Goal: Task Accomplishment & Management: Manage account settings

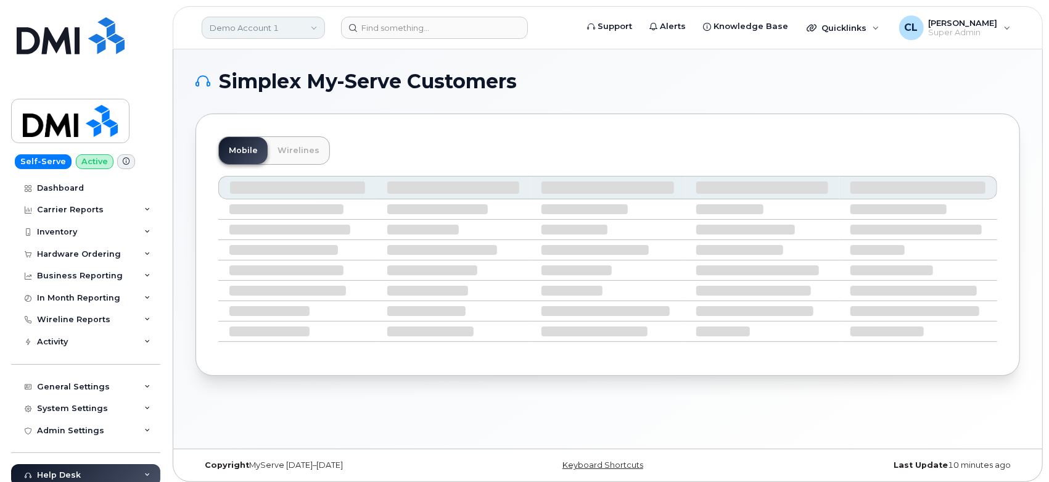
click at [238, 31] on link "Demo Account 1" at bounding box center [263, 28] width 123 height 22
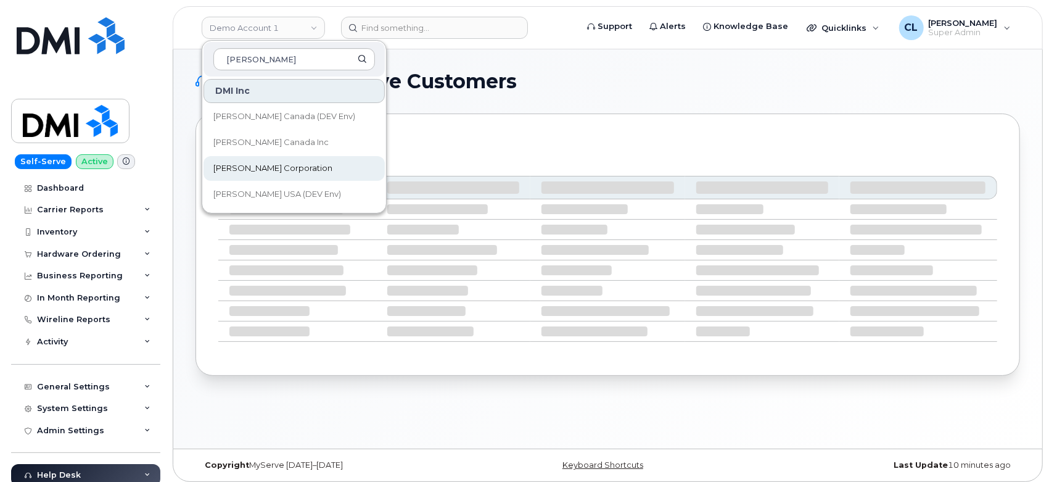
type input "[PERSON_NAME]"
click at [282, 176] on link "[PERSON_NAME] Corporation" at bounding box center [294, 168] width 181 height 25
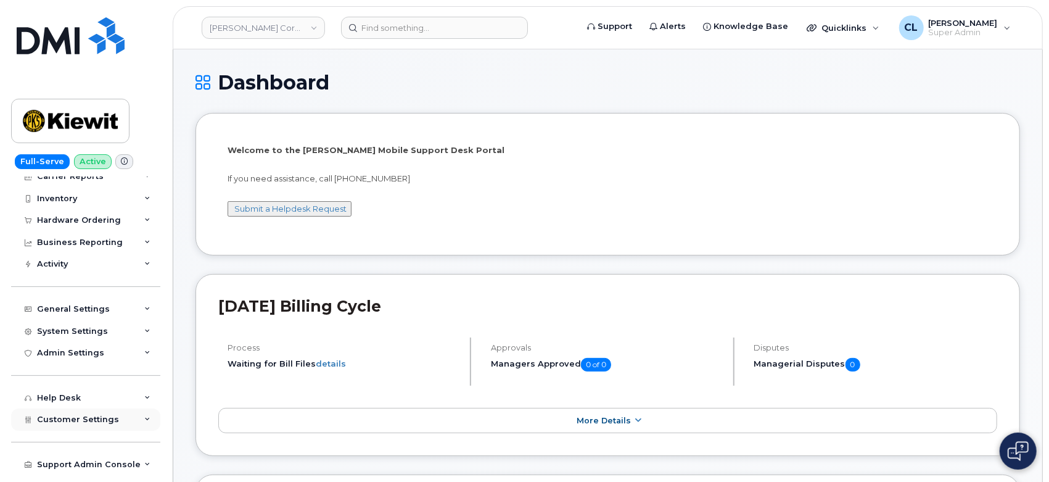
scroll to position [93, 0]
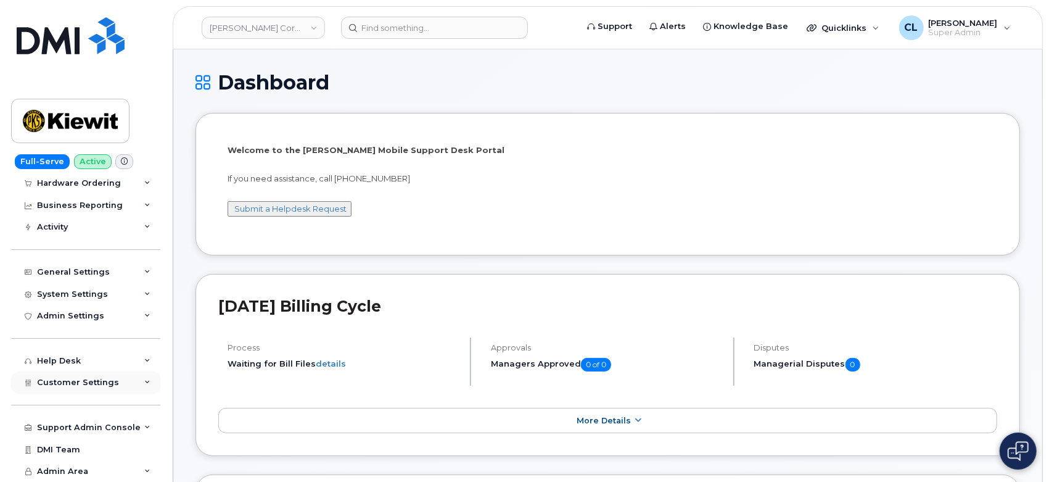
click at [144, 385] on icon at bounding box center [147, 382] width 6 height 6
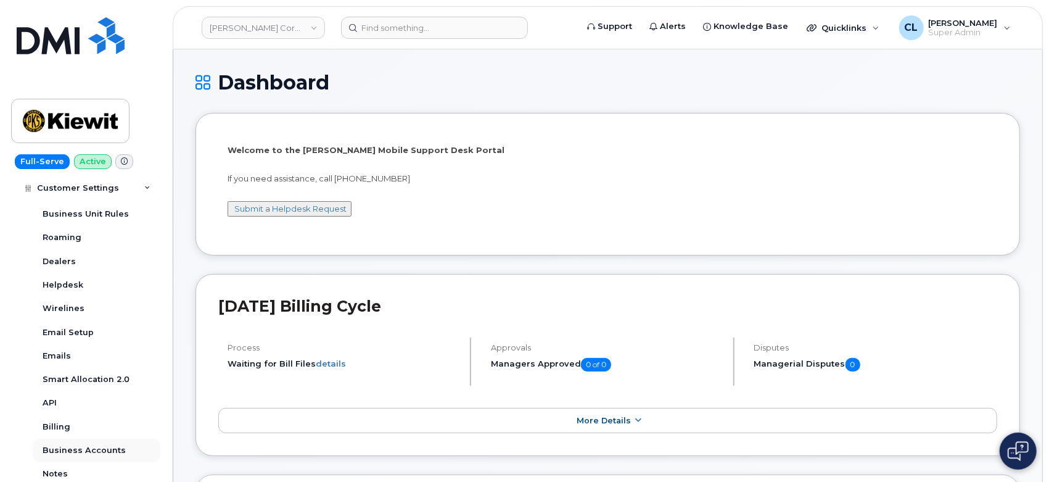
scroll to position [366, 0]
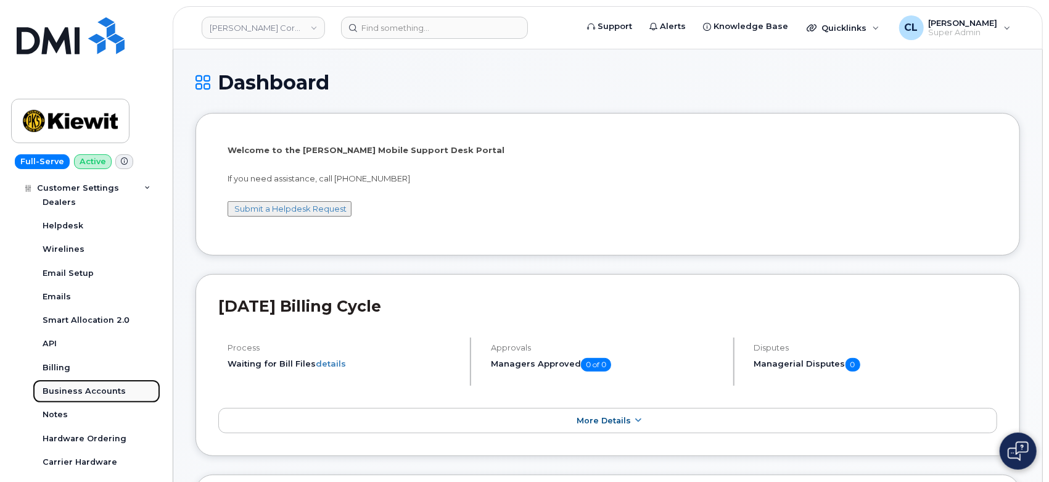
click at [104, 392] on div "Business Accounts" at bounding box center [84, 390] width 83 height 11
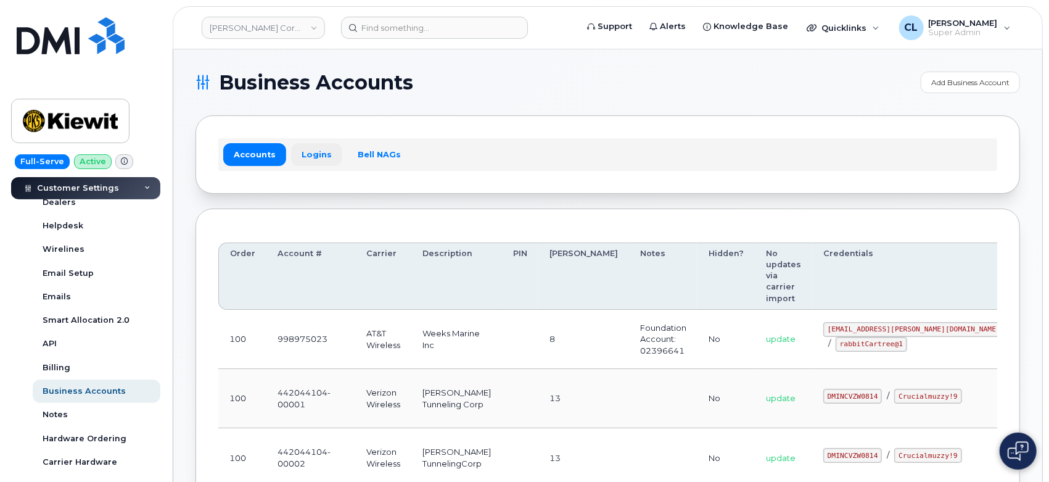
click at [311, 162] on link "Logins" at bounding box center [316, 154] width 51 height 22
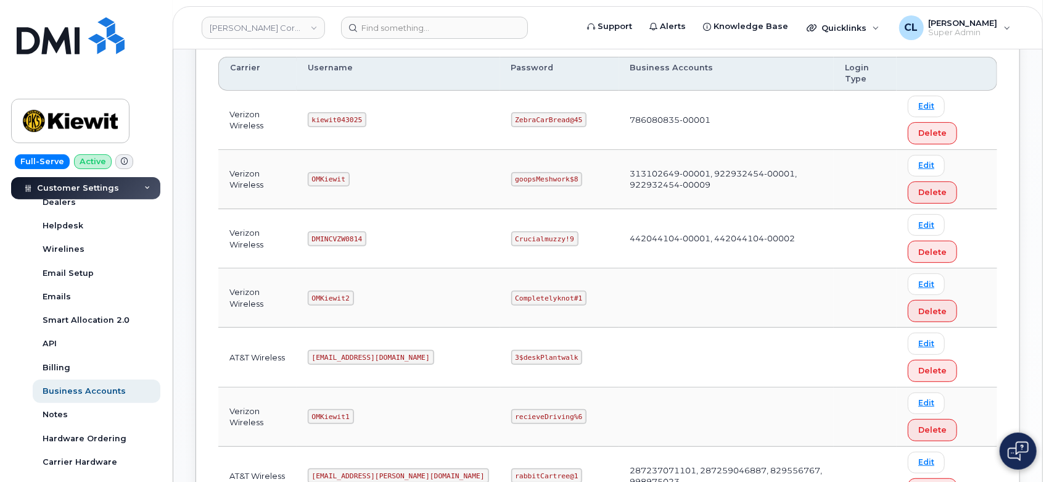
scroll to position [68, 0]
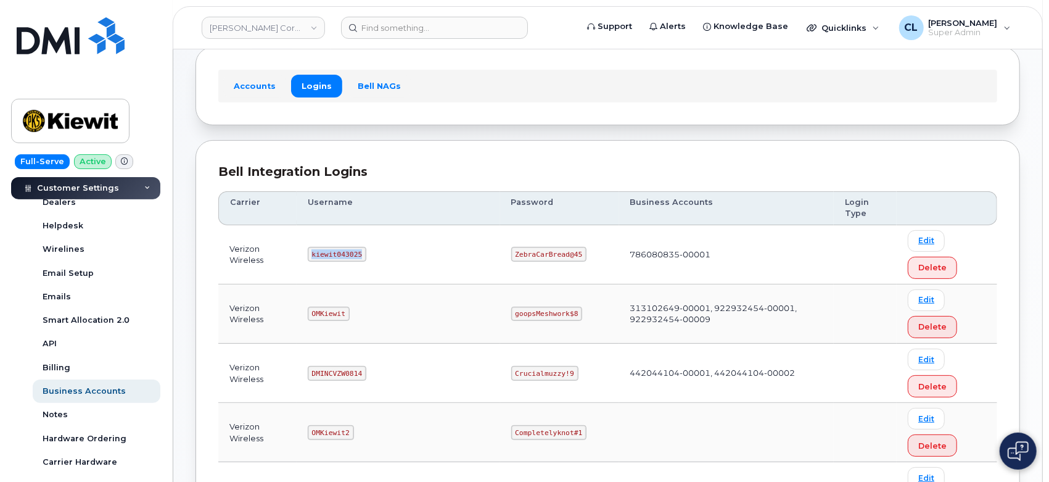
drag, startPoint x: 367, startPoint y: 254, endPoint x: 316, endPoint y: 253, distance: 50.6
click at [316, 253] on code "kiewit043025" at bounding box center [337, 254] width 59 height 15
copy code "kiewit043025"
drag, startPoint x: 526, startPoint y: 258, endPoint x: 464, endPoint y: 258, distance: 62.3
click at [511, 258] on code "ZebraCarBread@45" at bounding box center [549, 254] width 76 height 15
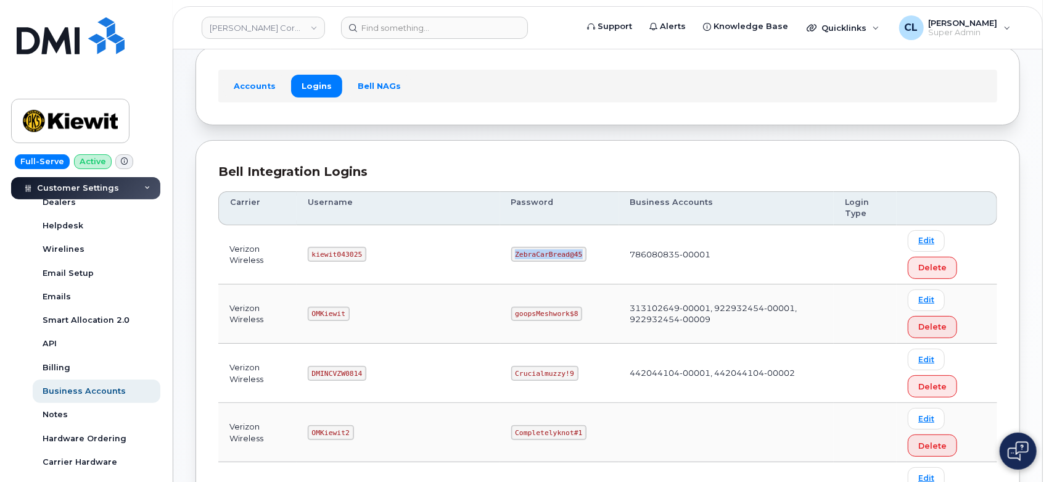
copy code "ZebraCarBread@45"
drag, startPoint x: 366, startPoint y: 253, endPoint x: 311, endPoint y: 258, distance: 55.1
click at [311, 258] on td "kiewit043025" at bounding box center [399, 254] width 204 height 59
copy code "kiewit043025"
drag, startPoint x: 528, startPoint y: 257, endPoint x: 458, endPoint y: 256, distance: 69.7
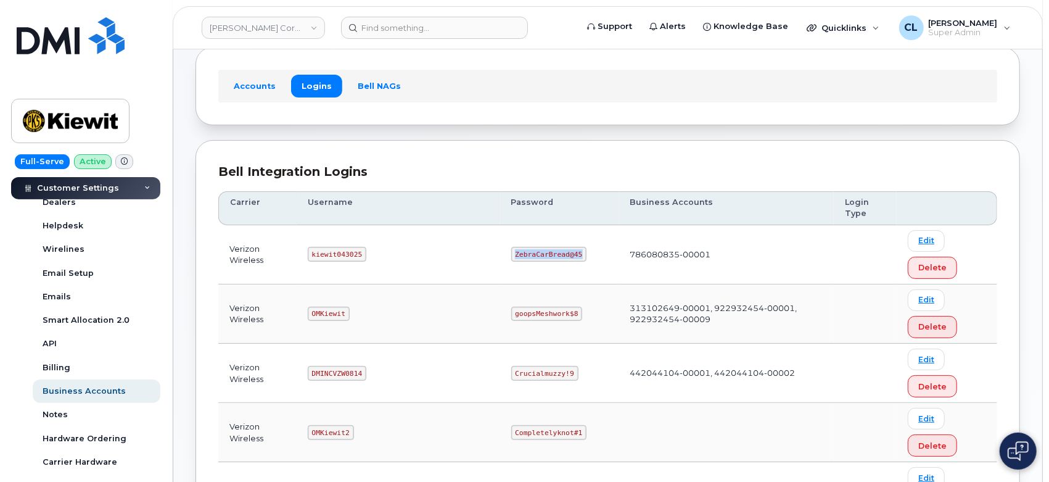
click at [500, 256] on td "ZebraCarBread@45" at bounding box center [559, 254] width 119 height 59
copy code "ZebraCarBread@45"
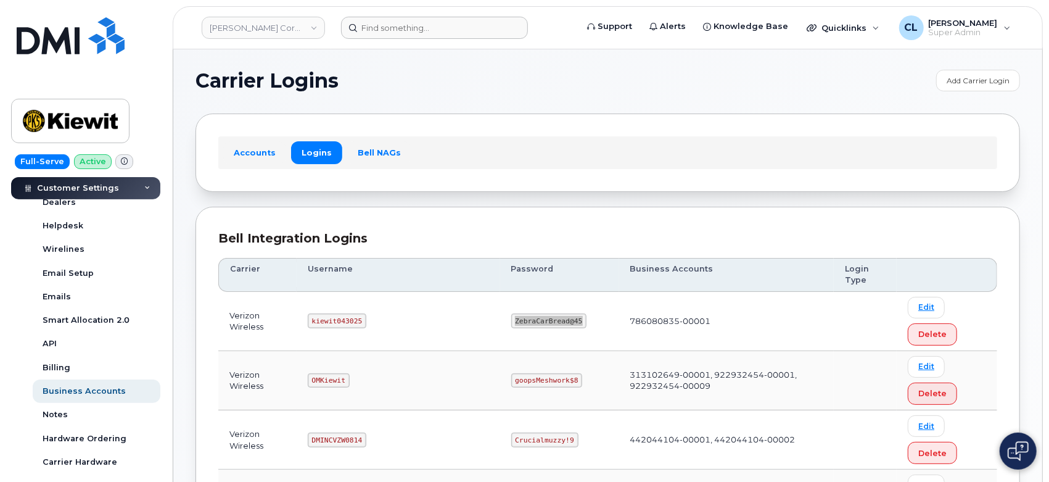
scroll to position [0, 0]
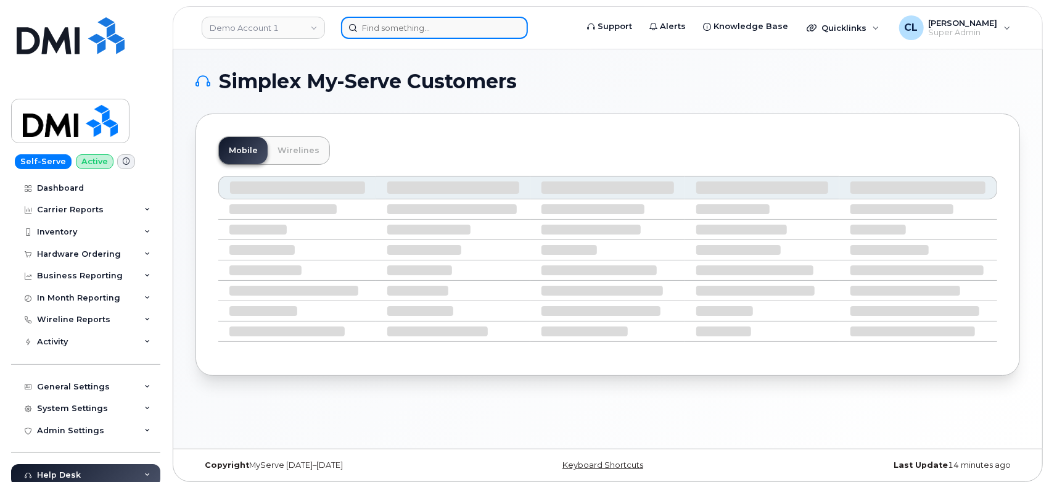
click at [430, 31] on input at bounding box center [434, 28] width 187 height 22
paste input "4805899102"
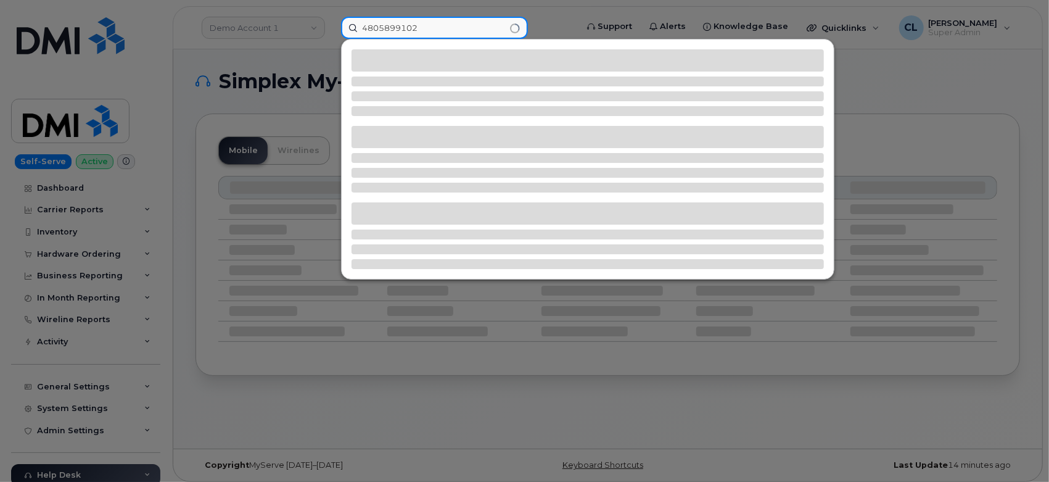
type input "4805899102"
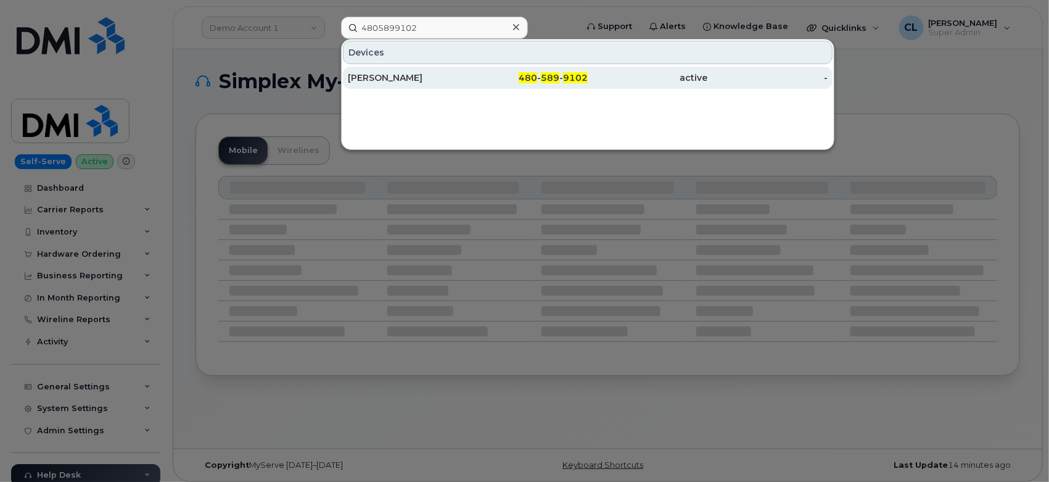
click at [472, 80] on div "480 - 589 - 9102" at bounding box center [528, 78] width 120 height 12
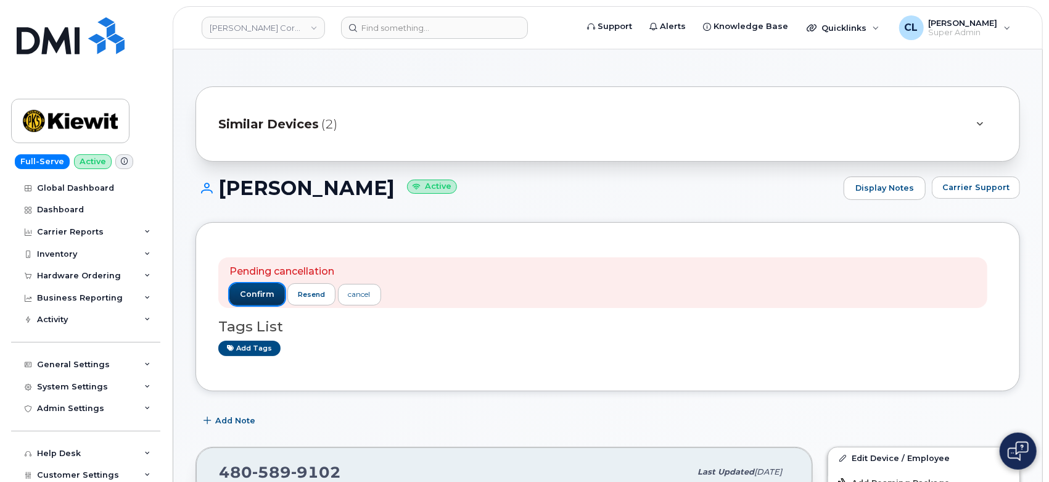
click at [251, 295] on span "confirm" at bounding box center [257, 294] width 35 height 11
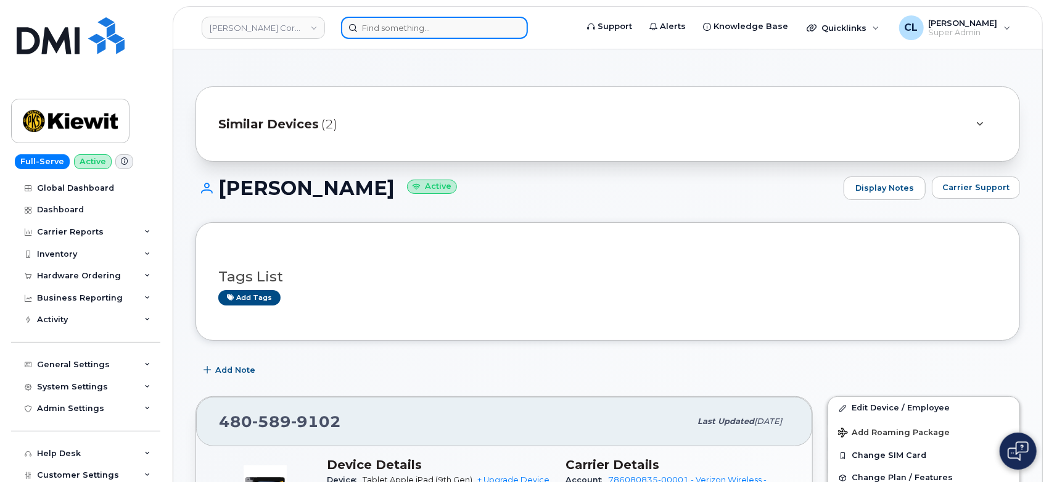
click at [422, 38] on input at bounding box center [434, 28] width 187 height 22
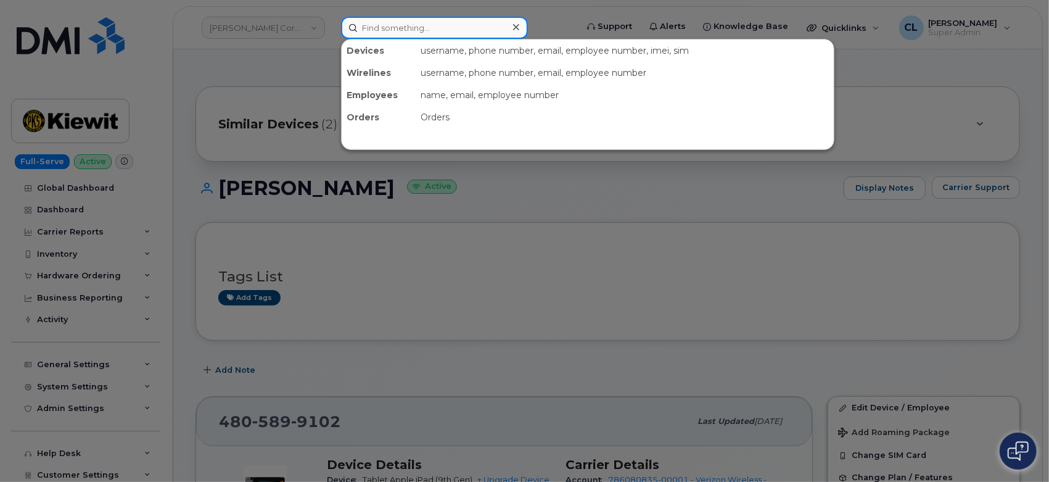
paste input "298405"
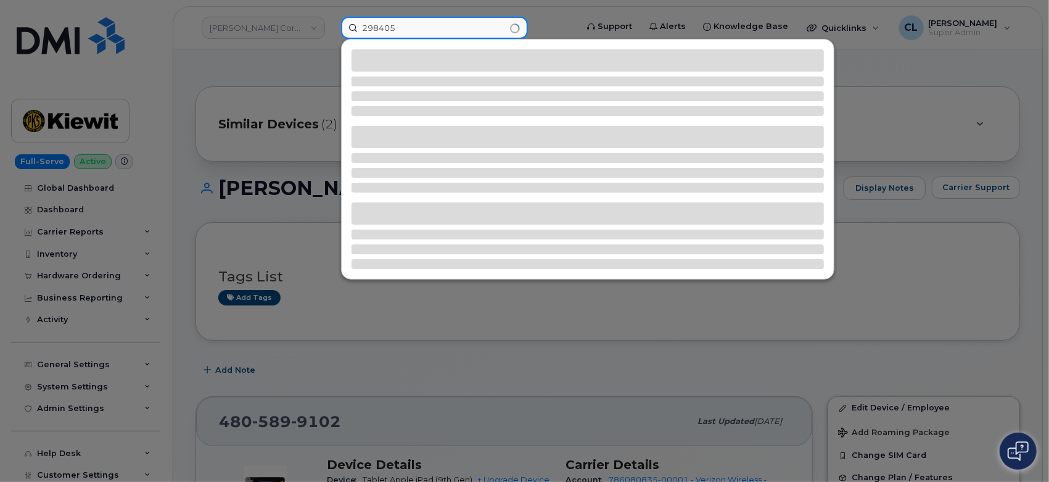
type input "298405"
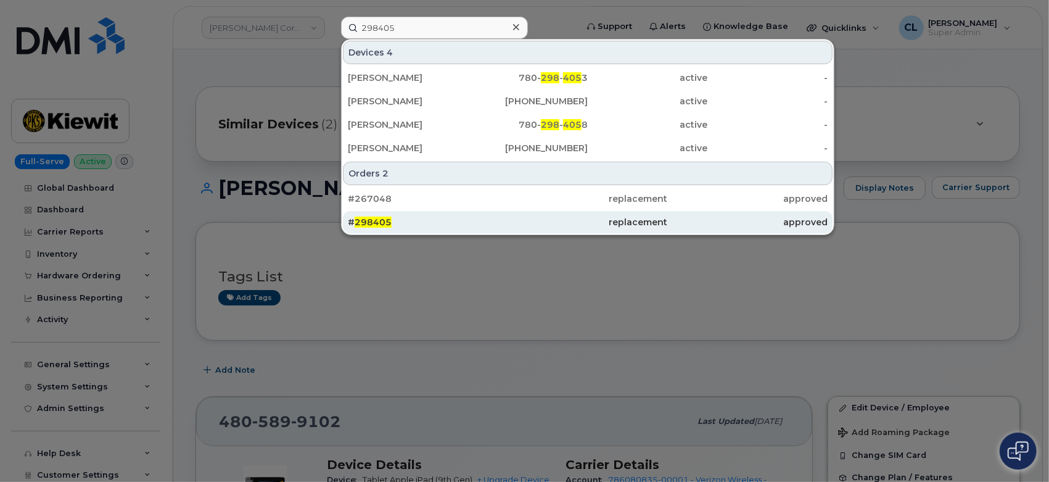
click at [418, 224] on div "# 298405" at bounding box center [428, 222] width 160 height 12
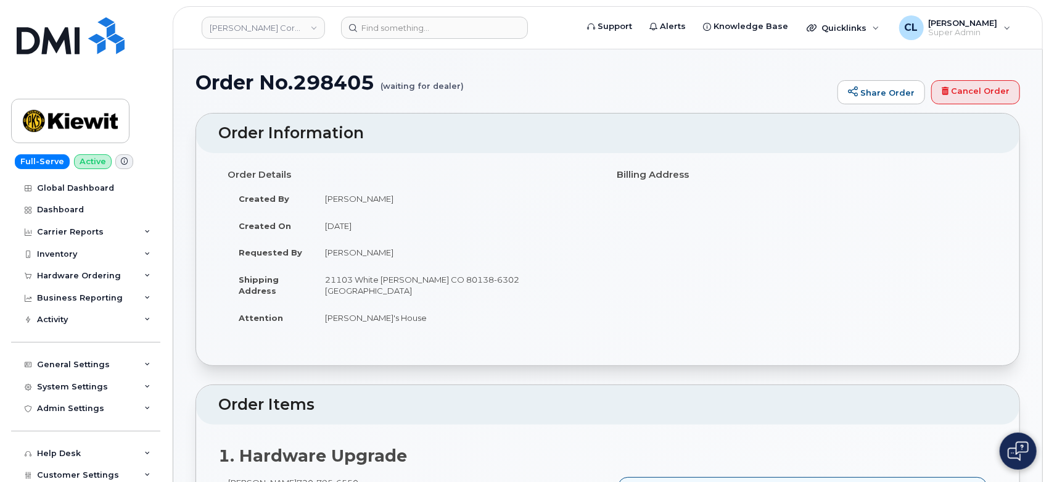
click at [317, 90] on h1 "Order No.298405 (waiting for dealer)" at bounding box center [513, 83] width 636 height 22
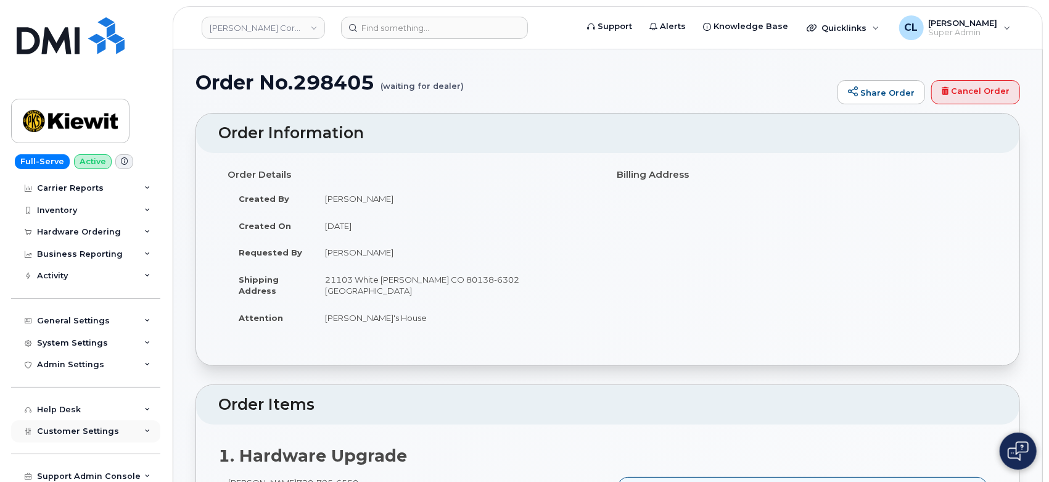
scroll to position [93, 0]
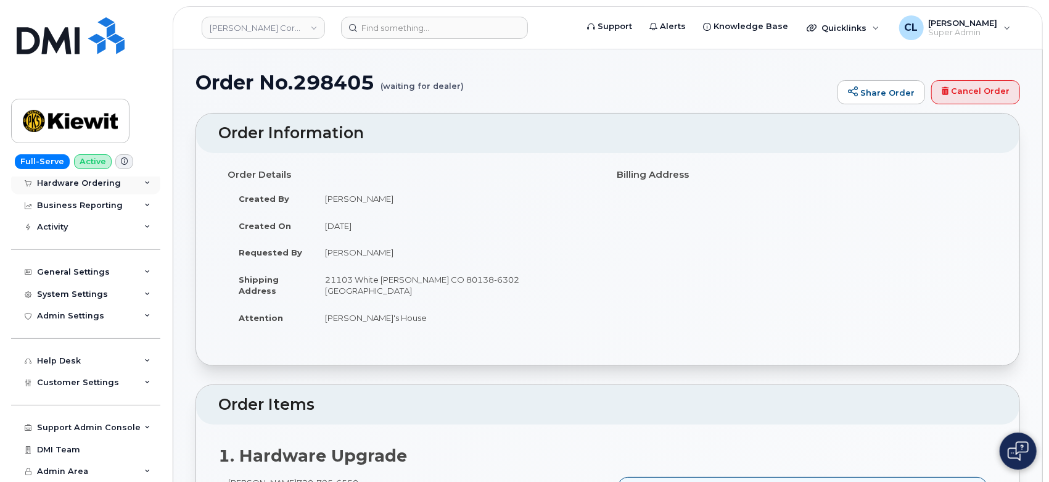
click at [144, 181] on icon at bounding box center [147, 183] width 6 height 6
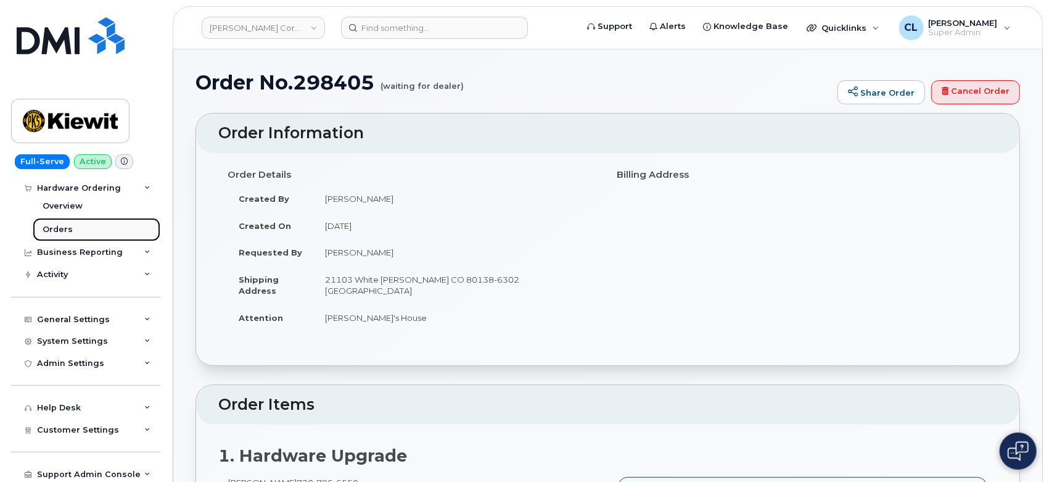
click at [74, 232] on link "Orders" at bounding box center [97, 229] width 128 height 23
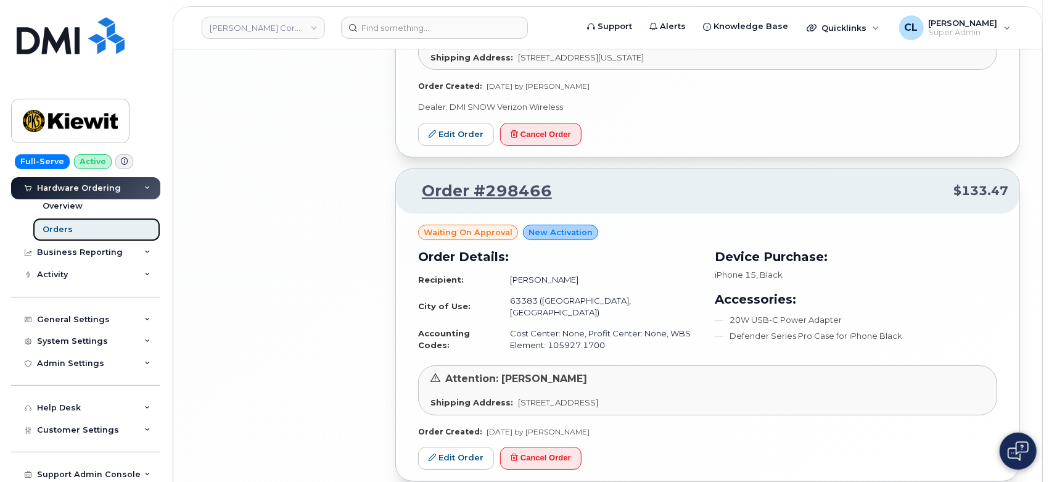
scroll to position [2766, 0]
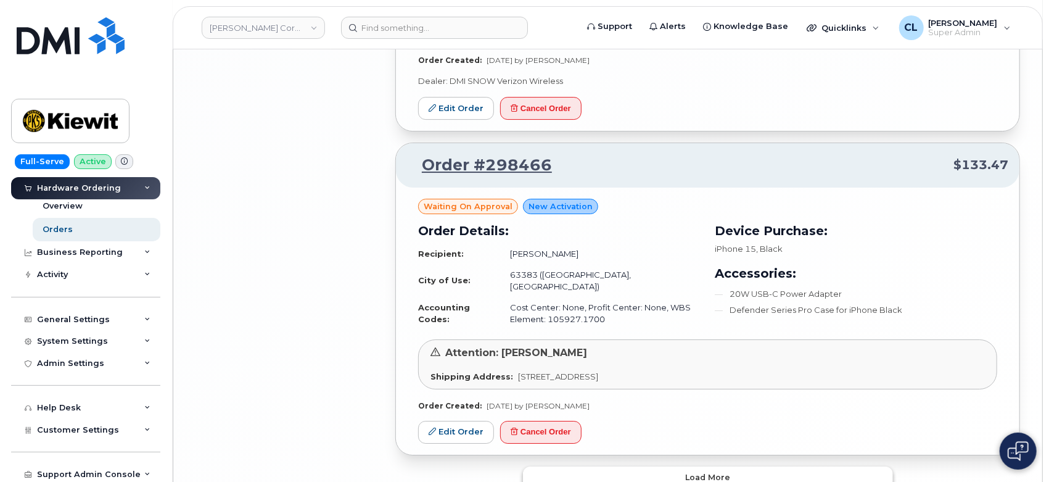
click at [680, 466] on button "Load more" at bounding box center [708, 477] width 370 height 22
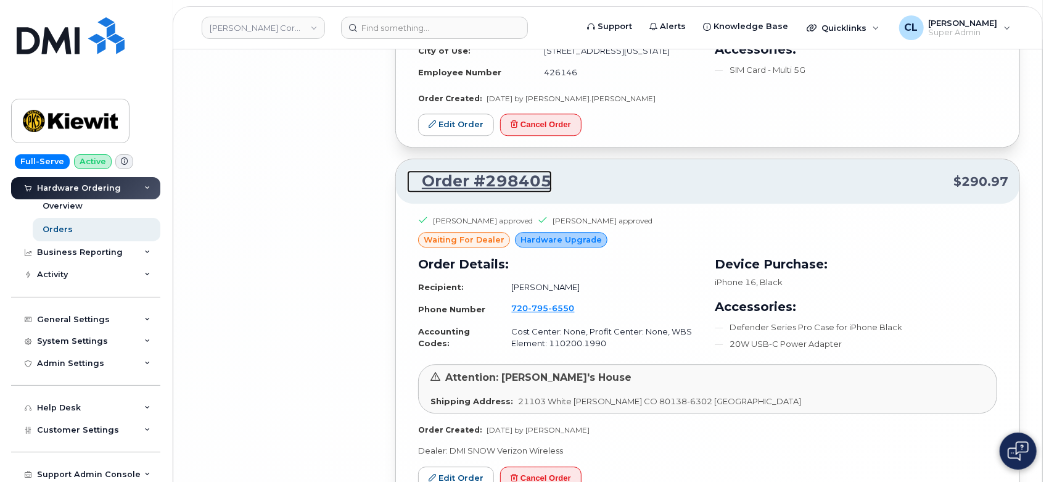
scroll to position [5316, 0]
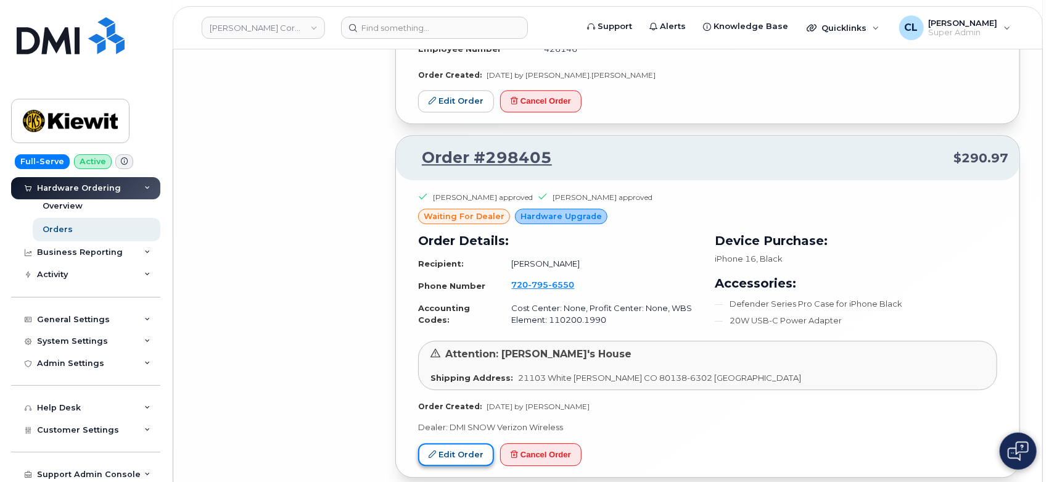
click at [472, 443] on link "Edit Order" at bounding box center [456, 454] width 76 height 23
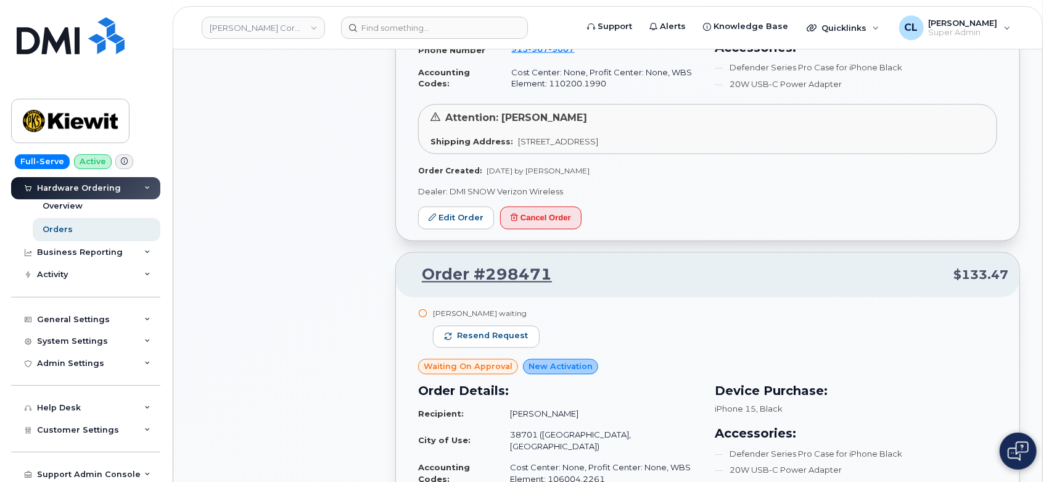
scroll to position [1205, 0]
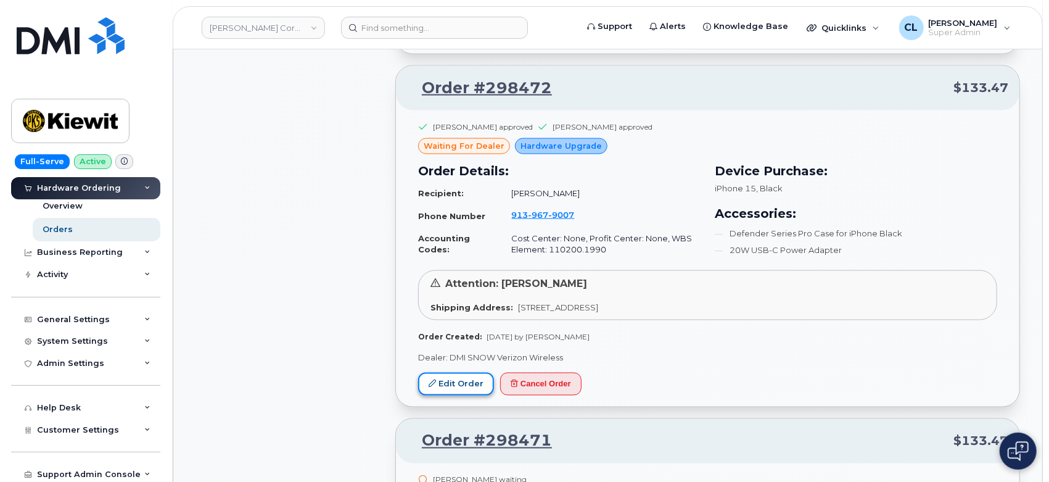
click at [456, 372] on link "Edit Order" at bounding box center [456, 383] width 76 height 23
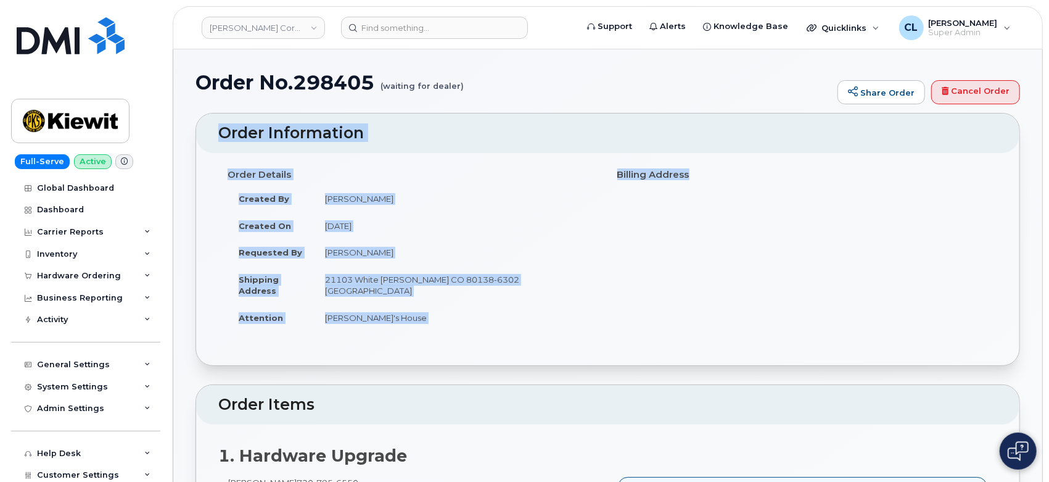
drag, startPoint x: 1051, startPoint y: 106, endPoint x: 1051, endPoint y: 303, distance: 197.3
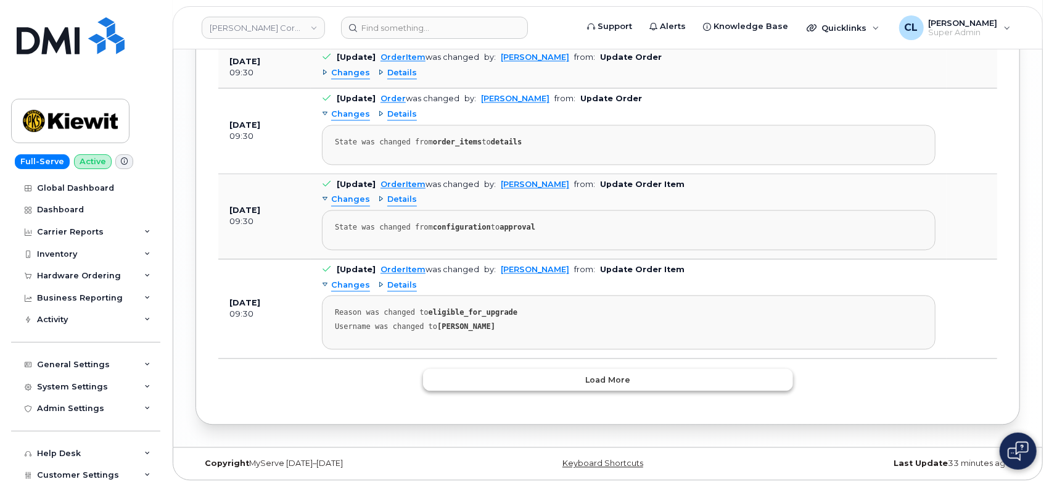
click at [690, 382] on button "Load more" at bounding box center [608, 379] width 370 height 22
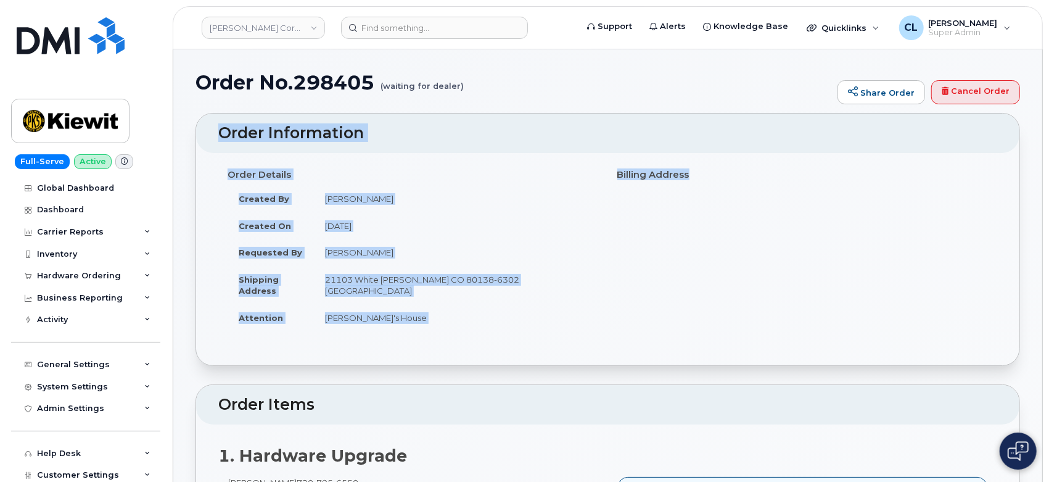
click at [479, 128] on h2 "Order Information" at bounding box center [607, 133] width 779 height 17
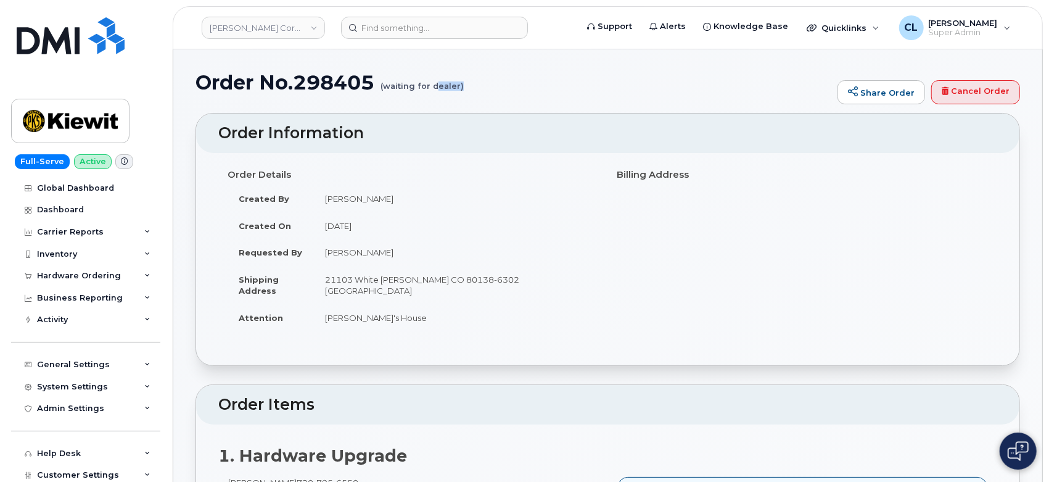
drag, startPoint x: 465, startPoint y: 95, endPoint x: 386, endPoint y: 86, distance: 79.4
click at [390, 86] on div "Order No.298405 (waiting for dealer) Share Order Cancel Order" at bounding box center [607, 92] width 824 height 41
drag, startPoint x: 501, startPoint y: 149, endPoint x: 500, endPoint y: 160, distance: 11.2
click at [501, 149] on header "Order Information" at bounding box center [607, 132] width 823 height 39
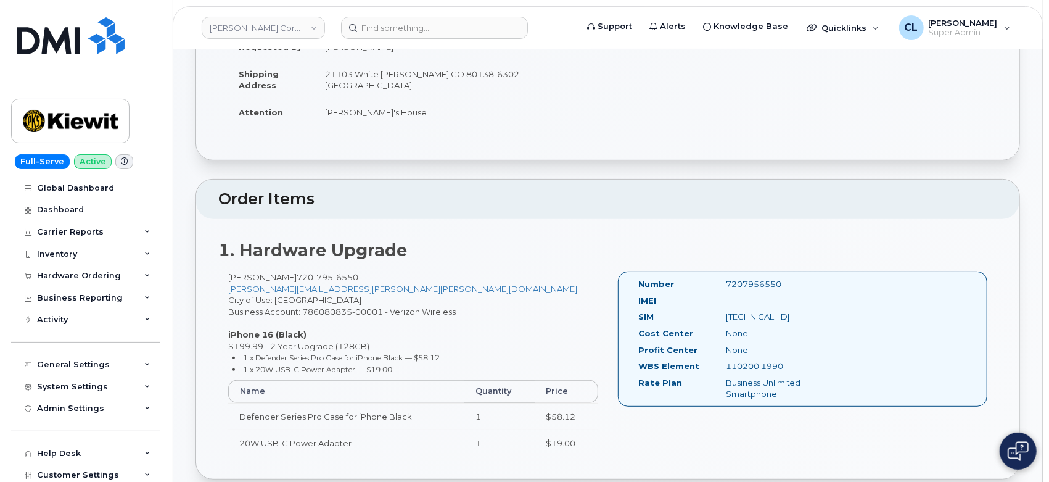
scroll to position [548, 0]
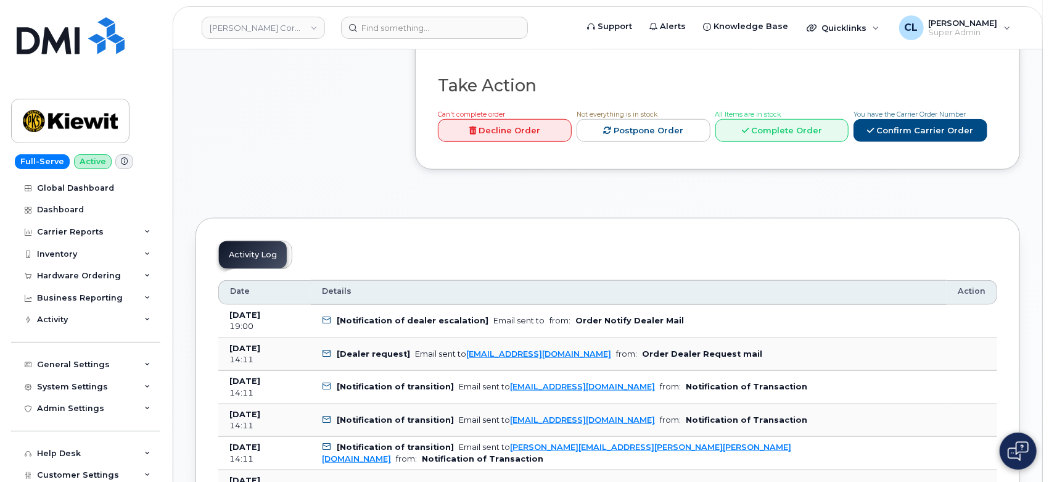
scroll to position [548, 0]
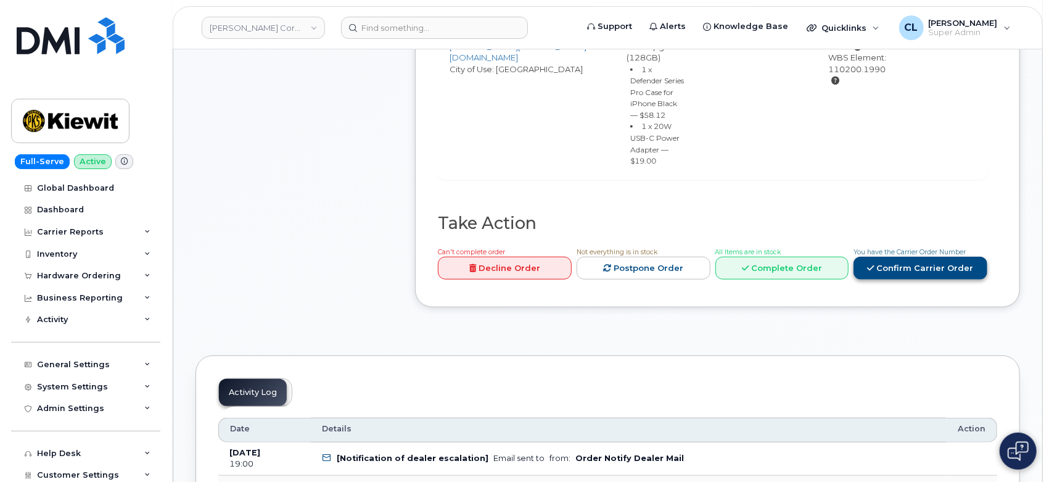
click at [898, 257] on link "Confirm Carrier Order" at bounding box center [920, 268] width 134 height 23
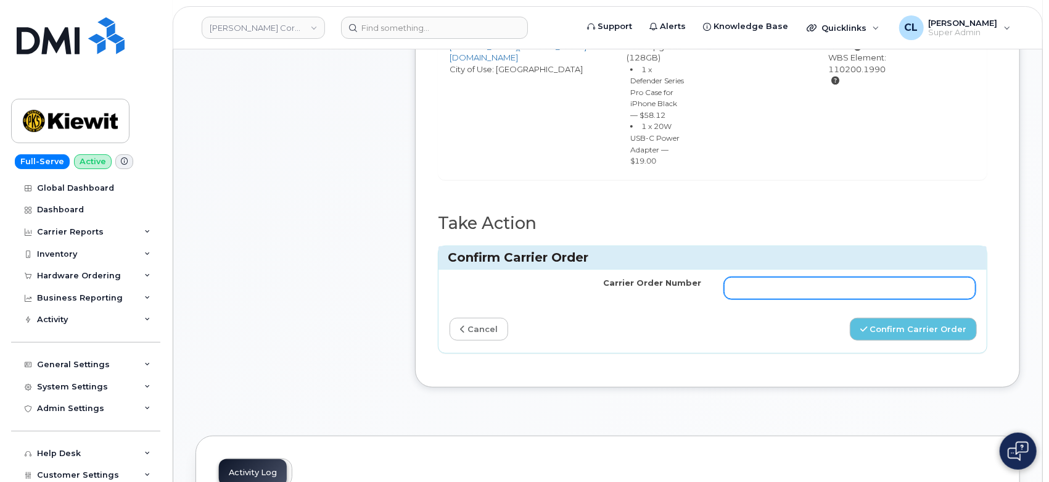
click at [759, 277] on input "Carrier Order Number" at bounding box center [850, 288] width 252 height 22
paste input "MB3000588143347"
type input "MB3000588143347"
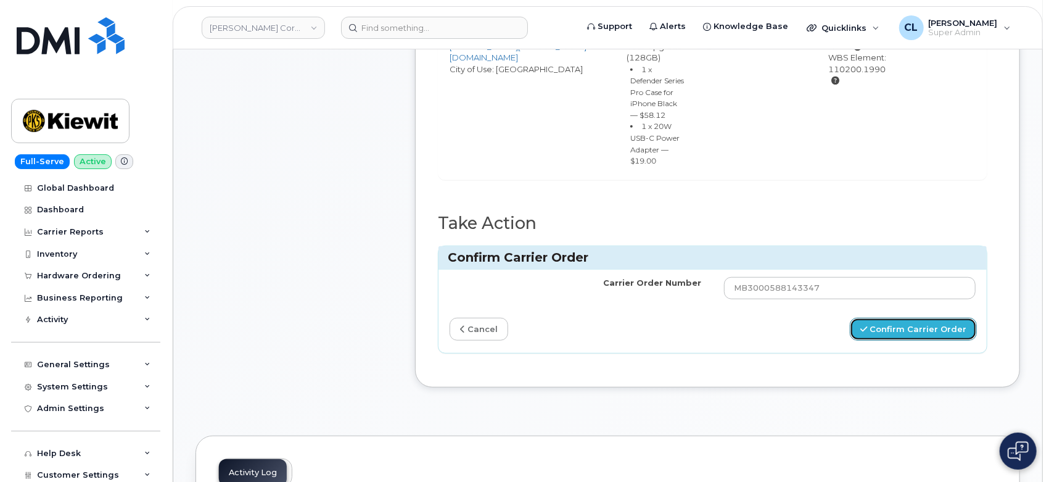
click at [915, 318] on button "Confirm Carrier Order" at bounding box center [913, 329] width 127 height 23
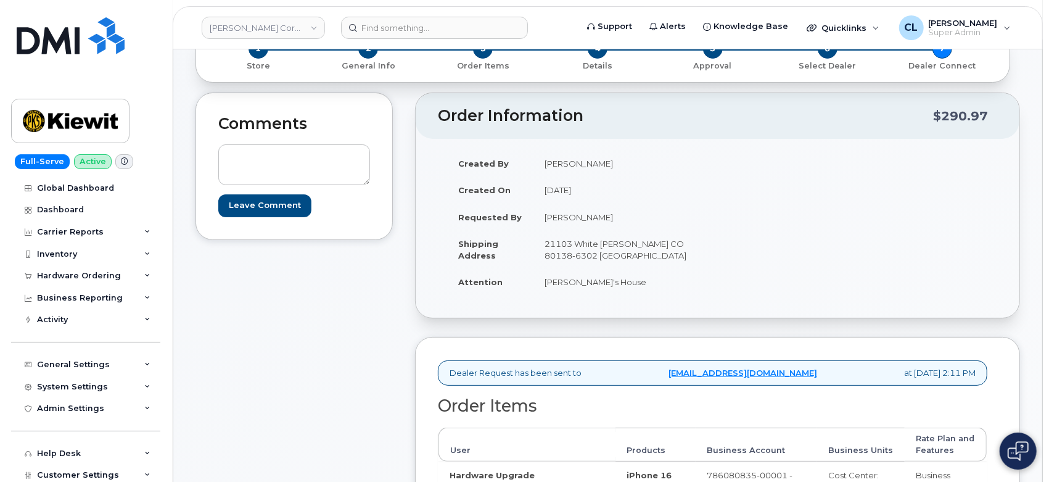
scroll to position [0, 0]
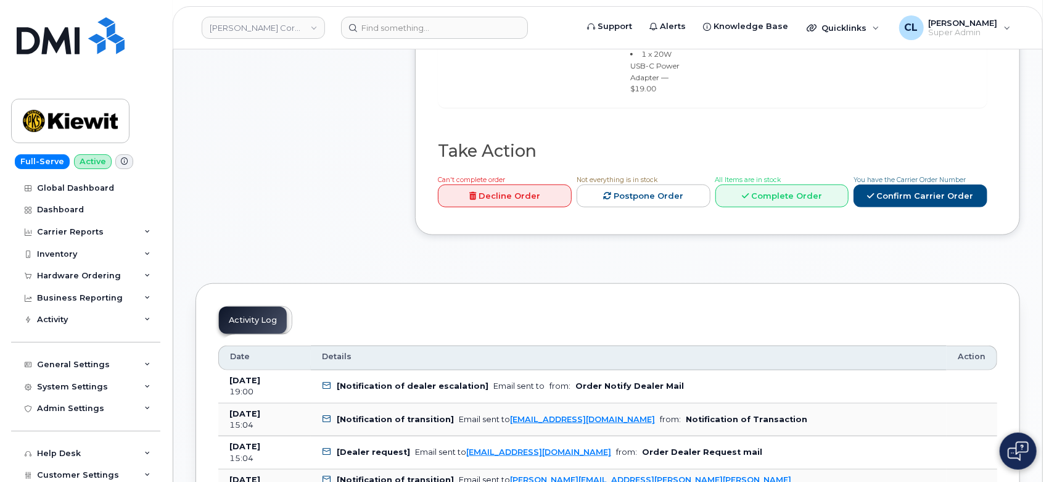
scroll to position [479, 0]
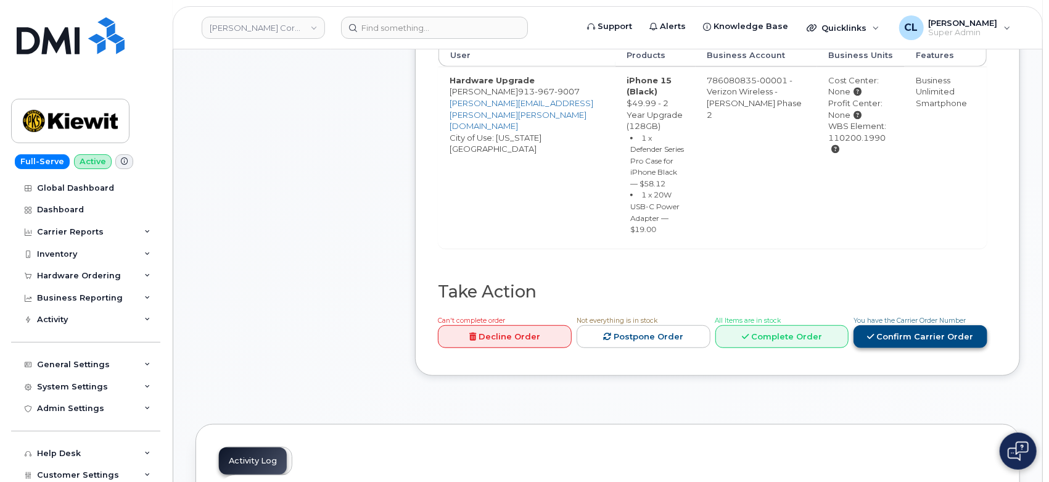
click at [902, 325] on link "Confirm Carrier Order" at bounding box center [920, 336] width 134 height 23
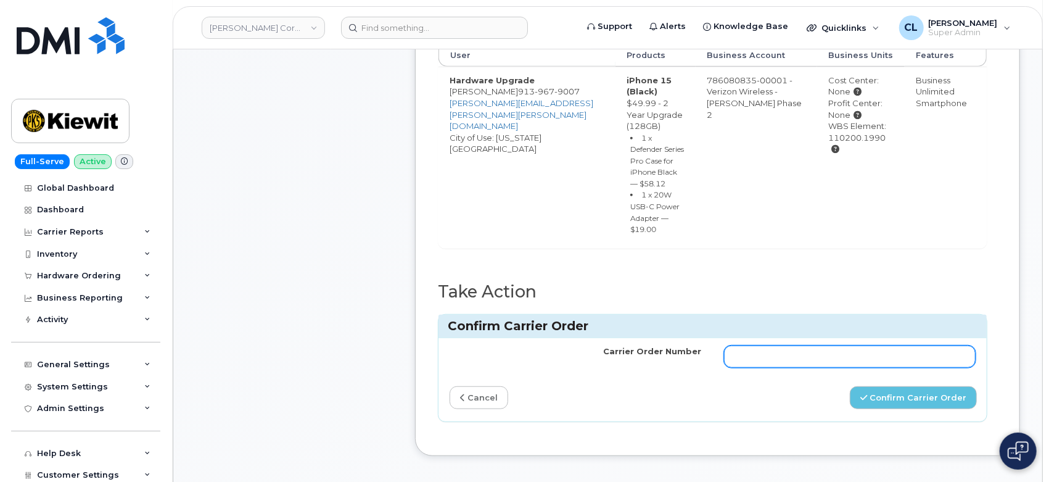
click at [863, 345] on input "Carrier Order Number" at bounding box center [850, 356] width 252 height 22
